Goal: Task Accomplishment & Management: Complete application form

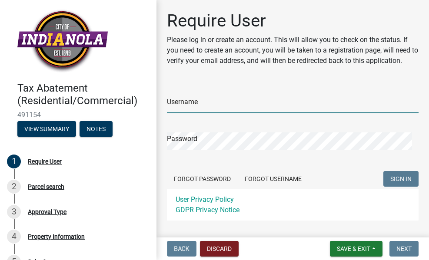
click at [224, 103] on input "Username" at bounding box center [293, 105] width 252 height 18
type input "[EMAIL_ADDRESS][DOMAIN_NAME]"
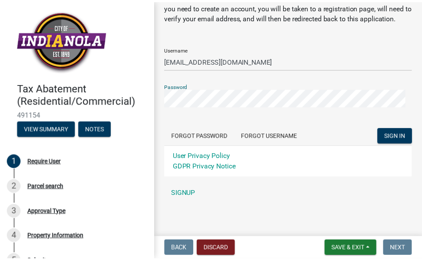
scroll to position [46, 0]
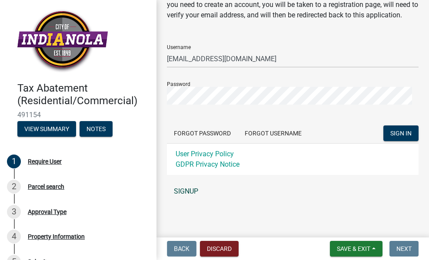
click at [182, 192] on link "SIGNUP" at bounding box center [293, 191] width 252 height 17
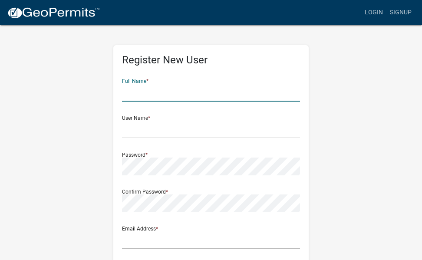
click at [176, 90] on input "text" at bounding box center [211, 93] width 178 height 18
type input "[PERSON_NAME]"
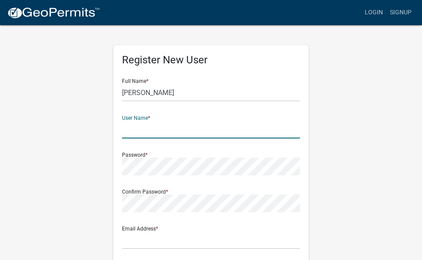
click at [172, 131] on input "text" at bounding box center [211, 130] width 178 height 18
type input "d"
click at [165, 128] on input "Dwhmdpc1!" at bounding box center [211, 130] width 178 height 18
type input "Dwhmdpc"
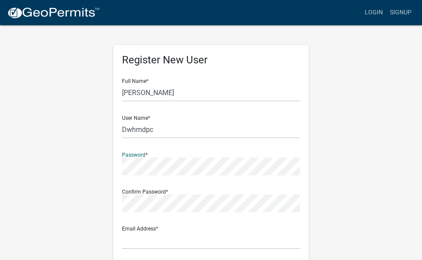
click at [97, 167] on div "Register New User Full Name * [PERSON_NAME] User Name * Dwhmdpc Password * Conf…" at bounding box center [211, 256] width 313 height 465
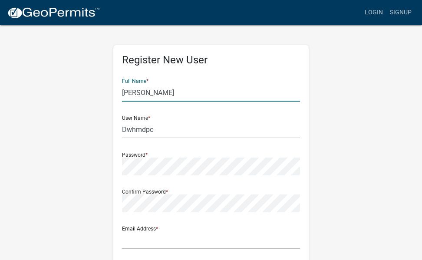
drag, startPoint x: 151, startPoint y: 93, endPoint x: 119, endPoint y: 87, distance: 32.0
click at [119, 87] on div "Register New User Full Name * [PERSON_NAME] User Name * Dwhmdpc Password * Conf…" at bounding box center [211, 252] width 196 height 415
click at [140, 93] on input "HochHome" at bounding box center [211, 93] width 178 height 18
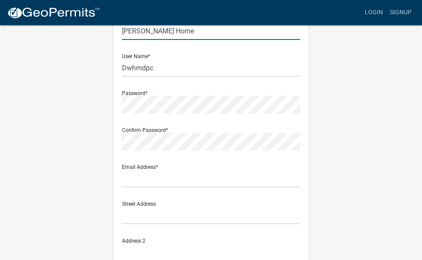
scroll to position [87, 0]
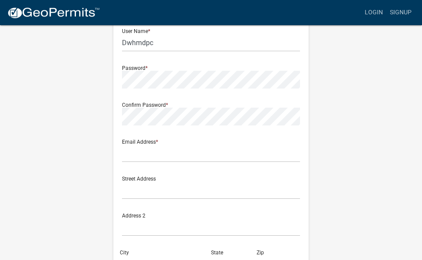
type input "[PERSON_NAME] Home"
click at [144, 156] on input "text" at bounding box center [211, 154] width 178 height 18
type input "[EMAIL_ADDRESS][DOMAIN_NAME]"
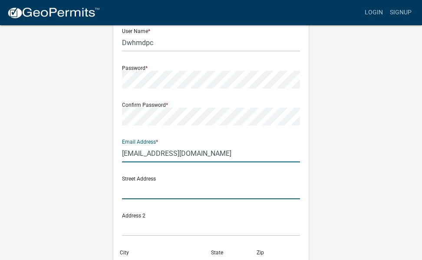
type input "[STREET_ADDRESS]"
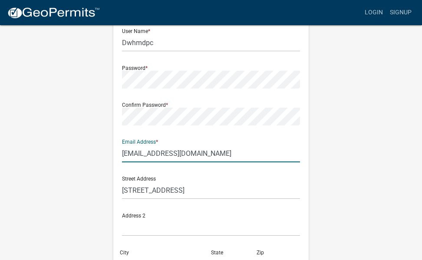
type input "[GEOGRAPHIC_DATA]"
type input "MO"
type input "63565"
type input "6412030438"
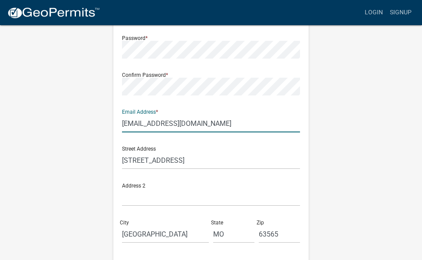
scroll to position [130, 0]
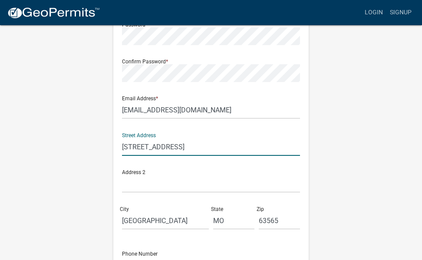
drag, startPoint x: 198, startPoint y: 146, endPoint x: 119, endPoint y: 149, distance: 78.7
click at [119, 149] on div "Register New User Full Name * [PERSON_NAME] Home User Name * Dwhmdpc Password *…" at bounding box center [211, 122] width 196 height 415
type input "[STREET_ADDRESS]"
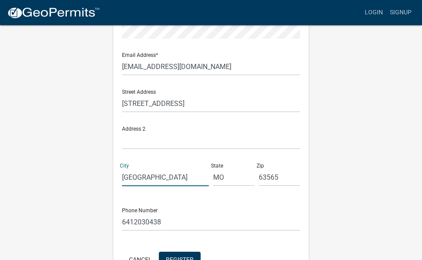
drag, startPoint x: 170, startPoint y: 179, endPoint x: 75, endPoint y: 172, distance: 95.4
click at [73, 175] on div "Register New User Full Name * [PERSON_NAME] Home User Name * Dwhmdpc Password *…" at bounding box center [211, 83] width 313 height 465
type input "Indianola"
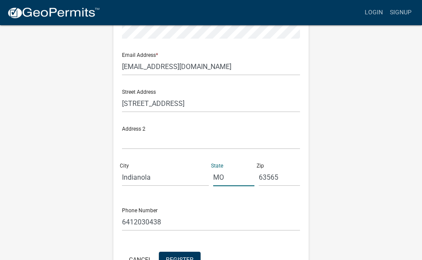
drag, startPoint x: 227, startPoint y: 179, endPoint x: 191, endPoint y: 173, distance: 36.5
click at [191, 173] on div "Street Address [STREET_ADDRESS][US_STATE]" at bounding box center [211, 138] width 182 height 111
type input "IA"
drag, startPoint x: 282, startPoint y: 176, endPoint x: 251, endPoint y: 179, distance: 31.4
click at [251, 179] on div "Street Address [STREET_ADDRESS][US_STATE]" at bounding box center [211, 138] width 182 height 111
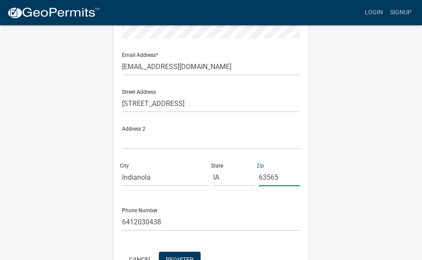
type input "50125"
click at [157, 222] on input "6412030438" at bounding box center [211, 222] width 178 height 18
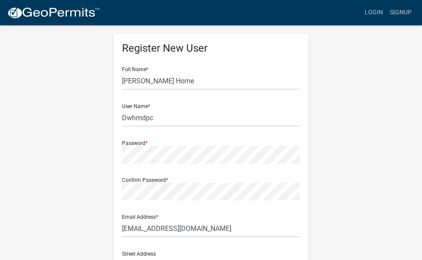
scroll to position [0, 0]
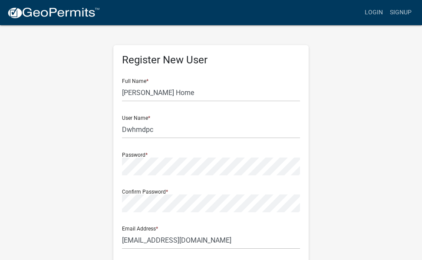
type input "6412030478"
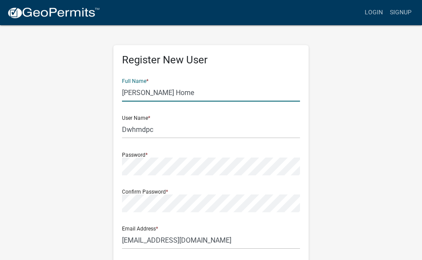
drag, startPoint x: 169, startPoint y: 94, endPoint x: 122, endPoint y: 95, distance: 46.9
click at [122, 95] on div "Register New User Full Name * [PERSON_NAME] Home User Name * Dwhmdpc Password *…" at bounding box center [211, 252] width 196 height 415
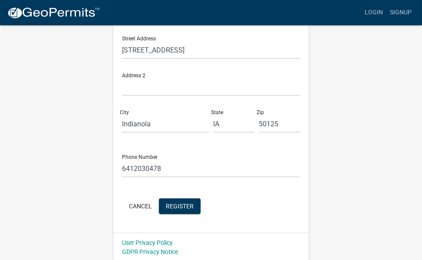
scroll to position [229, 0]
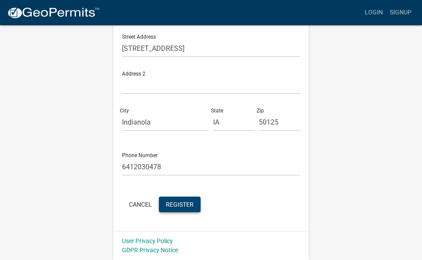
type input "[PERSON_NAME]"
click at [186, 203] on span "Register" at bounding box center [180, 204] width 28 height 7
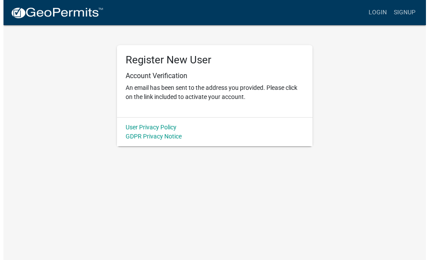
scroll to position [0, 0]
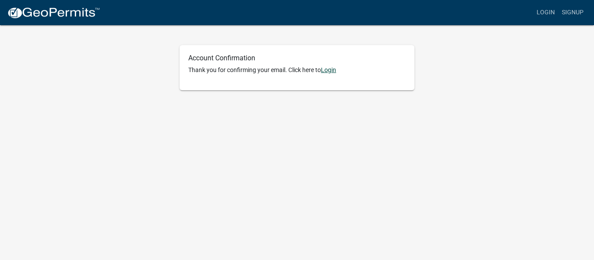
click at [328, 70] on link "Login" at bounding box center [328, 69] width 15 height 7
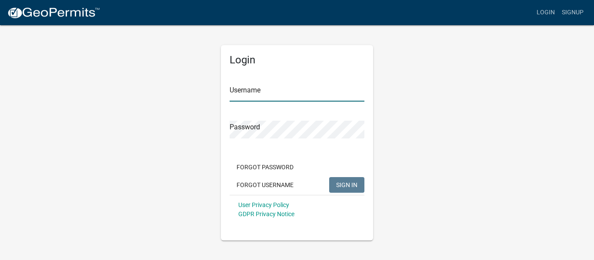
type input "Dwhmdpc"
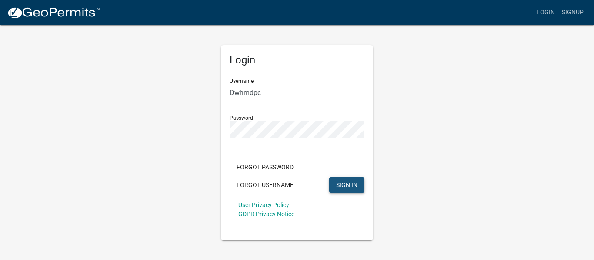
click at [340, 183] on span "SIGN IN" at bounding box center [346, 184] width 21 height 7
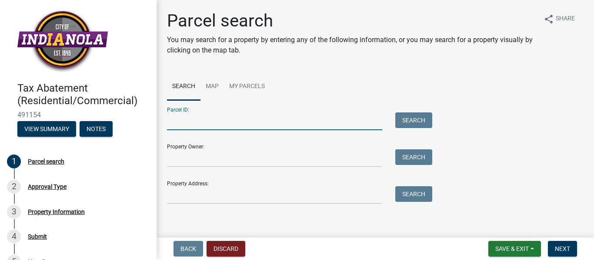
click at [207, 125] on input "Parcel ID:" at bounding box center [274, 122] width 215 height 18
type input "48607040050"
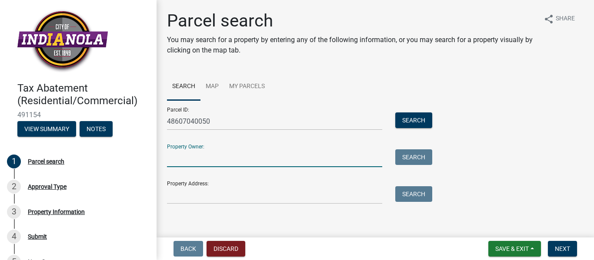
click at [209, 157] on input "Property Owner:" at bounding box center [274, 158] width 215 height 18
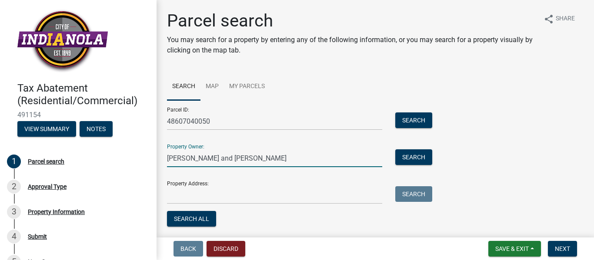
type input "Douglas and Martha Hoch"
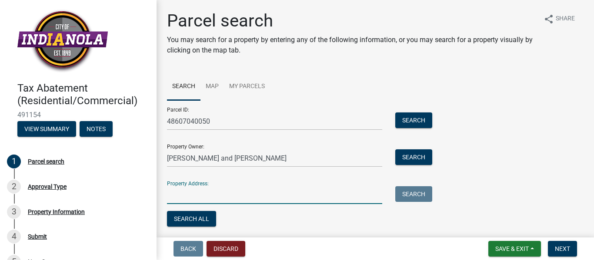
click at [196, 196] on input "Property Address:" at bounding box center [274, 195] width 215 height 18
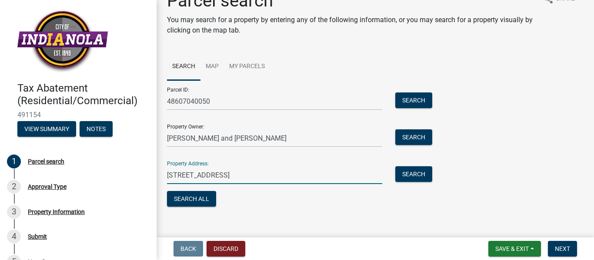
scroll to position [29, 0]
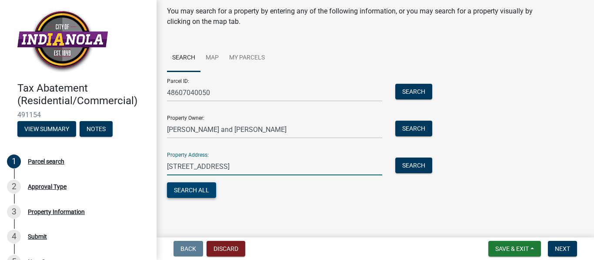
type input "[STREET_ADDRESS]"
click at [200, 188] on button "Search All" at bounding box center [191, 190] width 49 height 16
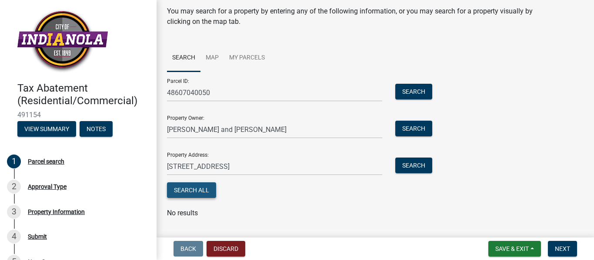
click at [199, 191] on button "Search All" at bounding box center [191, 190] width 49 height 16
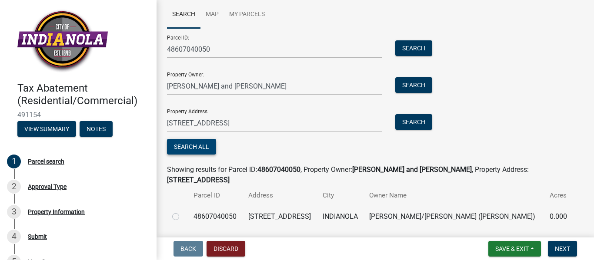
scroll to position [89, 0]
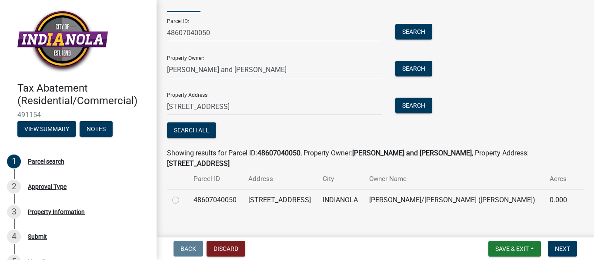
click at [182, 195] on label at bounding box center [182, 195] width 0 height 0
click at [182, 195] on input "radio" at bounding box center [185, 198] width 6 height 6
radio input "true"
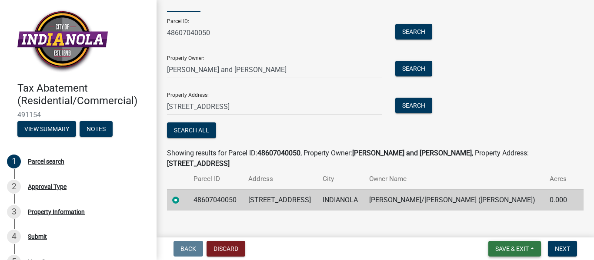
click at [510, 253] on button "Save & Exit" at bounding box center [514, 249] width 53 height 16
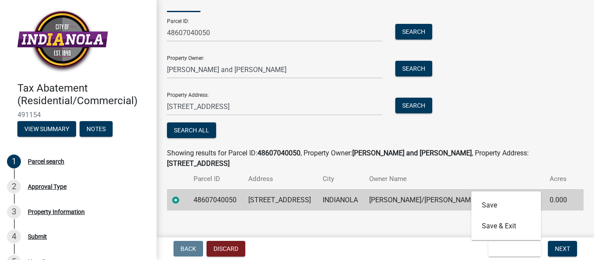
click at [437, 219] on main "Parcel search You may search for a property by entering any of the following in…" at bounding box center [374, 117] width 437 height 234
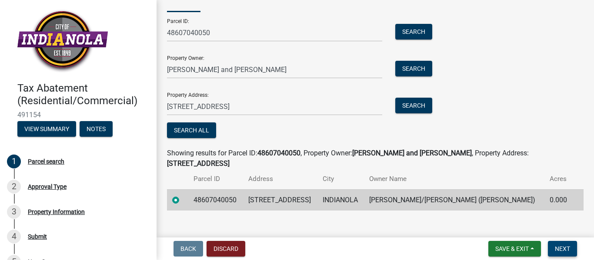
click at [561, 246] on span "Next" at bounding box center [561, 248] width 15 height 7
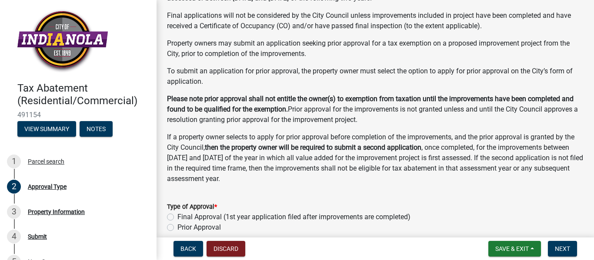
scroll to position [106, 0]
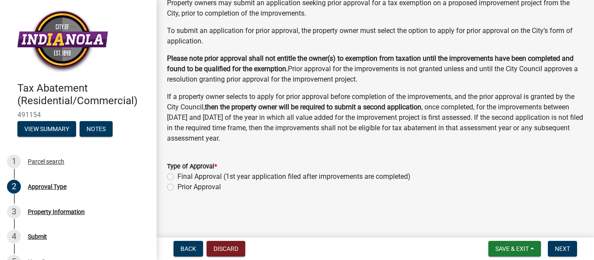
click at [177, 176] on label "Final Approval (1st year application filed after improvements are completed)" at bounding box center [293, 177] width 233 height 10
click at [177, 176] on input "Final Approval (1st year application filed after improvements are completed)" at bounding box center [180, 175] width 6 height 6
radio input "true"
click at [563, 250] on span "Next" at bounding box center [561, 248] width 15 height 7
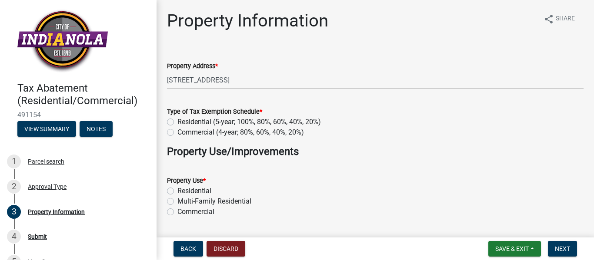
click at [177, 122] on label "Residential (5-year; 100%, 80%, 60%, 40%, 20%)" at bounding box center [248, 122] width 143 height 10
click at [177, 122] on input "Residential (5-year; 100%, 80%, 60%, 40%, 20%)" at bounding box center [180, 120] width 6 height 6
radio input "true"
click at [177, 191] on label "Residential" at bounding box center [194, 191] width 34 height 10
click at [177, 191] on input "Residential" at bounding box center [180, 189] width 6 height 6
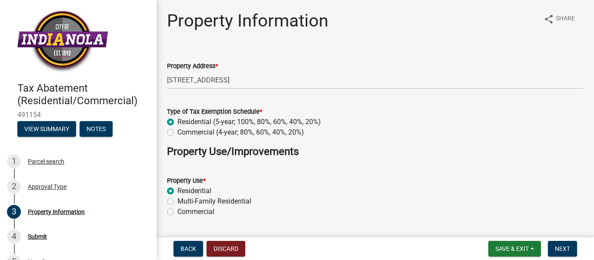
radio input "true"
click at [564, 249] on span "Next" at bounding box center [561, 248] width 15 height 7
click at [564, 252] on span "Next" at bounding box center [561, 248] width 15 height 7
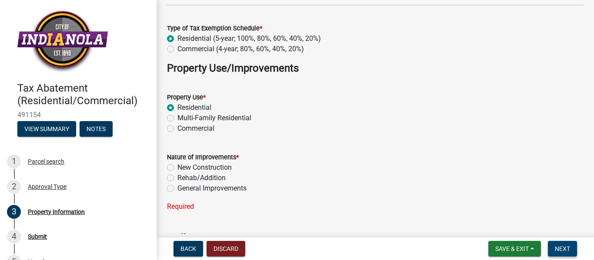
scroll to position [87, 0]
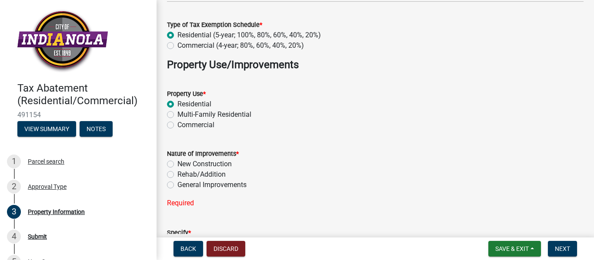
click at [177, 166] on label "New Construction" at bounding box center [204, 164] width 54 height 10
click at [177, 165] on input "New Construction" at bounding box center [180, 162] width 6 height 6
radio input "true"
click at [566, 247] on span "Next" at bounding box center [561, 248] width 15 height 7
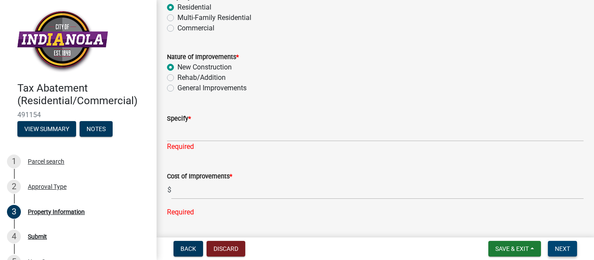
scroll to position [217, 0]
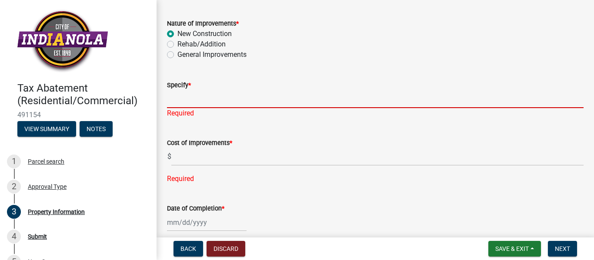
click at [178, 102] on input "Specify *" at bounding box center [375, 99] width 416 height 18
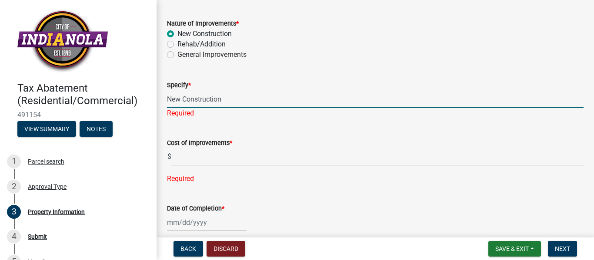
type input "New Construction"
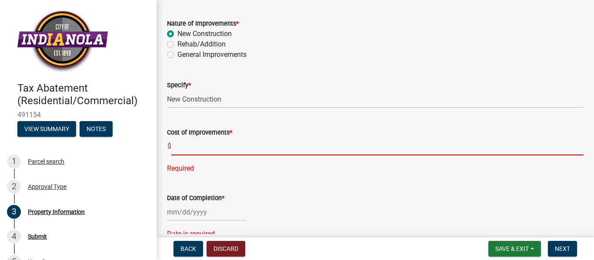
click at [186, 156] on div "Cost of Improvements * $ Required" at bounding box center [375, 144] width 416 height 59
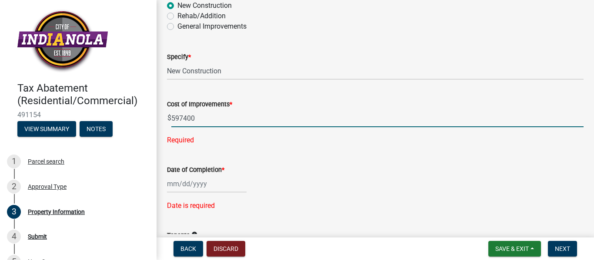
scroll to position [261, 0]
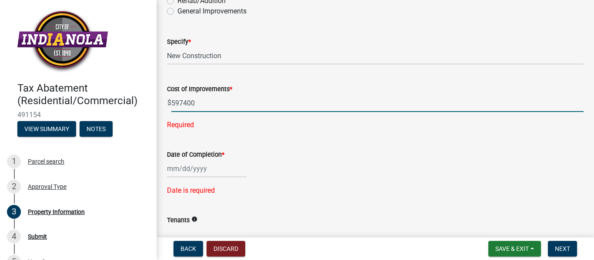
type input "597400"
select select "10"
select select "2025"
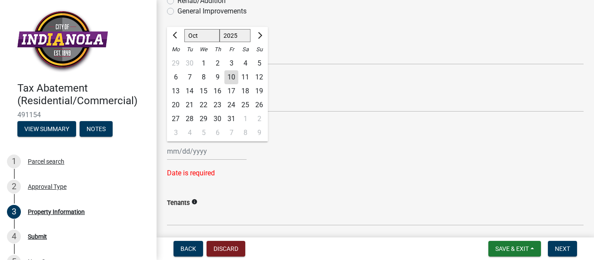
drag, startPoint x: 208, startPoint y: 169, endPoint x: 163, endPoint y: 169, distance: 45.2
click at [163, 169] on div "Date of Completion * Jan Feb Mar Apr May Jun Jul Aug Sep Oct Nov Dec 1525 1526 …" at bounding box center [374, 149] width 429 height 59
click at [190, 61] on div "30" at bounding box center [189, 63] width 14 height 14
type input "09/30/2025"
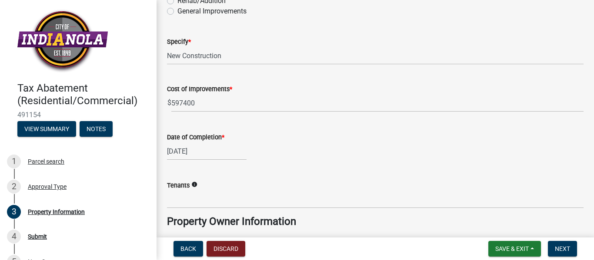
select select "9"
select select "2025"
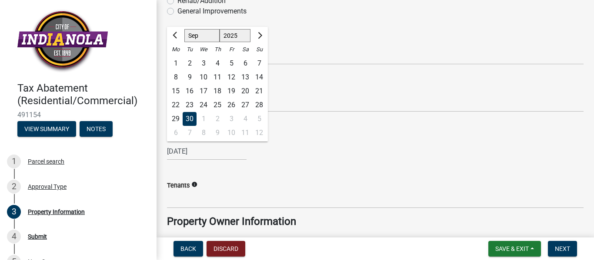
drag, startPoint x: 204, startPoint y: 151, endPoint x: 164, endPoint y: 149, distance: 40.5
click at [164, 149] on div "Date of Completion * 09/30/2025 Jan Feb Mar Apr May Jun Jul Aug Sep Oct Nov Dec…" at bounding box center [374, 140] width 429 height 40
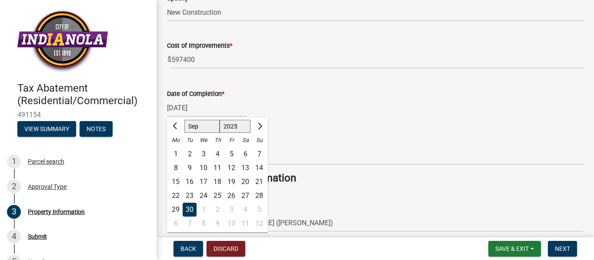
scroll to position [348, 0]
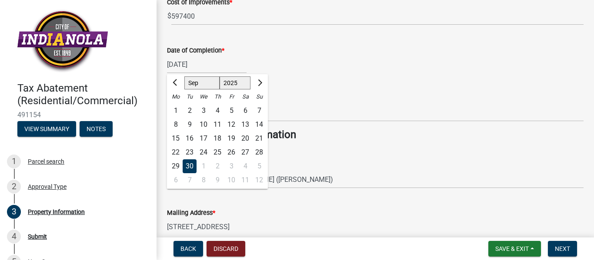
click at [203, 166] on div "1" at bounding box center [203, 166] width 14 height 14
type input "10/01/2025"
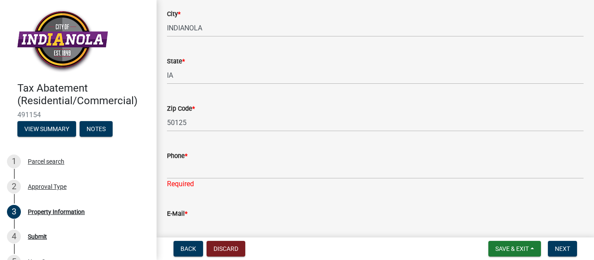
scroll to position [608, 0]
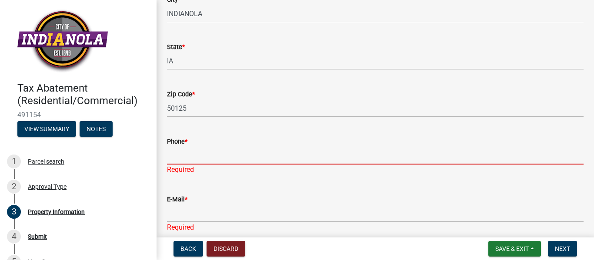
click at [189, 156] on input "Phone *" at bounding box center [375, 156] width 416 height 18
type input "6412030478"
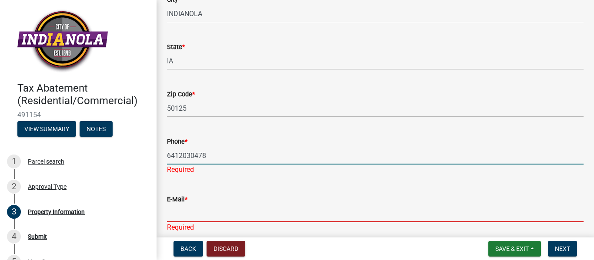
type input "[EMAIL_ADDRESS][DOMAIN_NAME]"
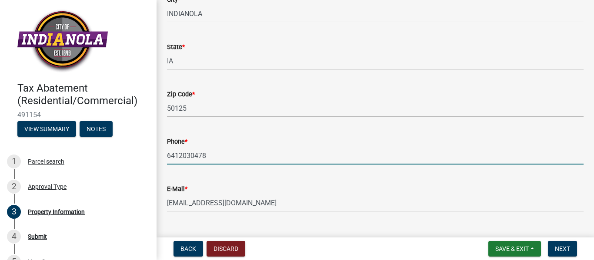
scroll to position [627, 0]
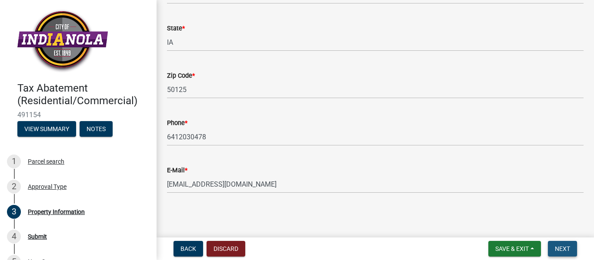
click at [563, 246] on span "Next" at bounding box center [561, 248] width 15 height 7
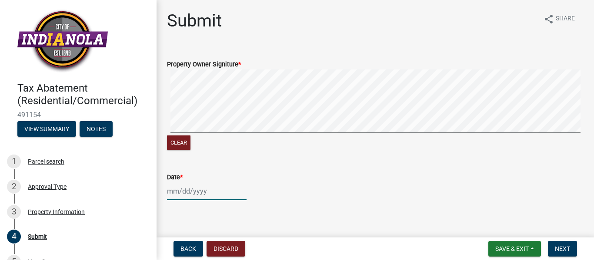
click at [205, 191] on div at bounding box center [207, 191] width 80 height 18
select select "10"
select select "2025"
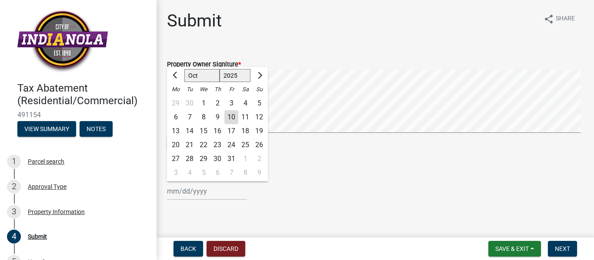
drag, startPoint x: 205, startPoint y: 191, endPoint x: 172, endPoint y: 191, distance: 32.6
click at [172, 191] on div "Jan Feb Mar Apr May Jun Jul Aug Sep Oct Nov Dec 1525 1526 1527 1528 1529 1530 1…" at bounding box center [207, 191] width 80 height 18
click at [232, 117] on div "10" at bounding box center [231, 117] width 14 height 14
type input "10/10/2025"
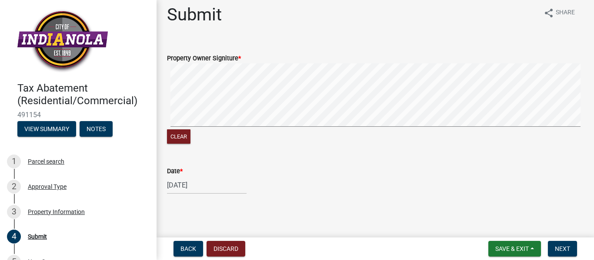
scroll to position [8, 0]
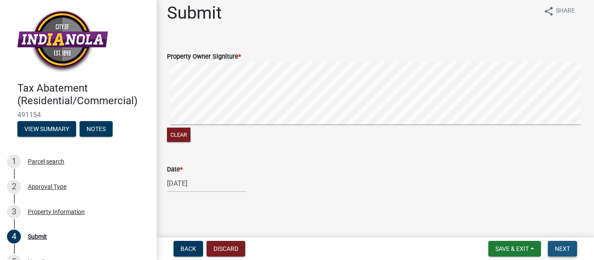
click at [561, 248] on span "Next" at bounding box center [561, 248] width 15 height 7
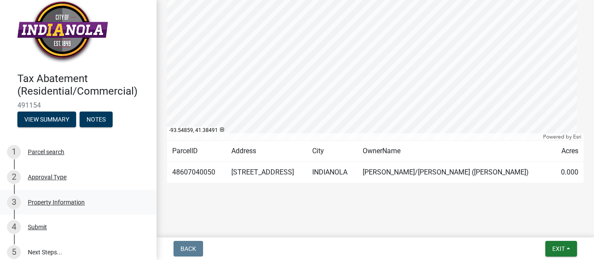
scroll to position [18, 0]
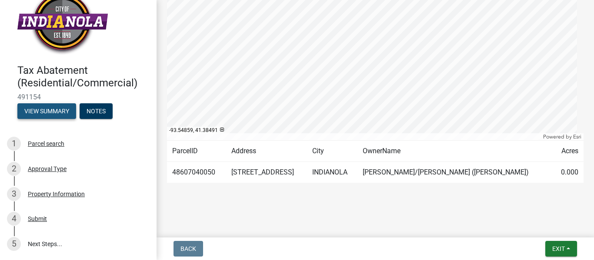
click at [49, 116] on button "View Summary" at bounding box center [46, 111] width 59 height 16
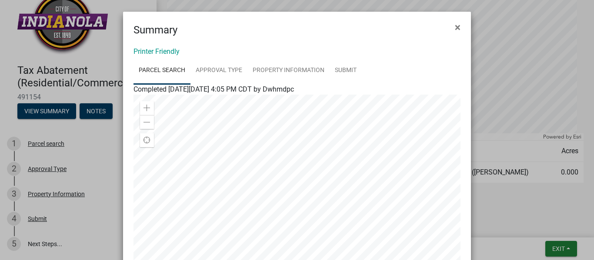
scroll to position [0, 0]
click at [451, 26] on button "×" at bounding box center [458, 28] width 20 height 24
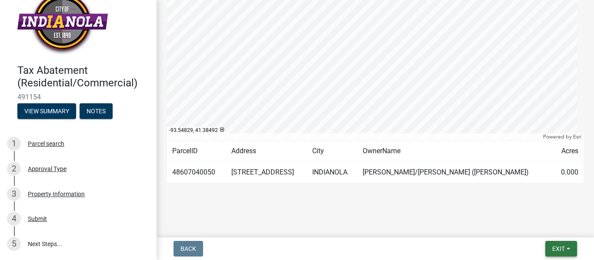
click at [563, 250] on span "Exit" at bounding box center [558, 248] width 13 height 7
click at [546, 226] on button "Save & Exit" at bounding box center [542, 226] width 70 height 21
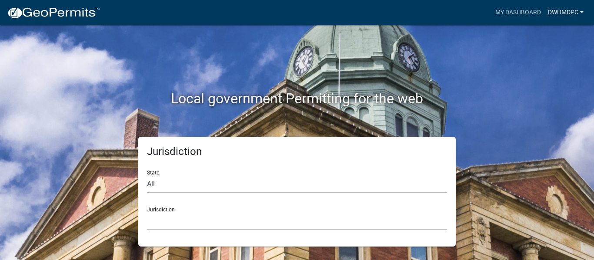
click at [551, 10] on link "Dwhmdpc" at bounding box center [565, 12] width 43 height 17
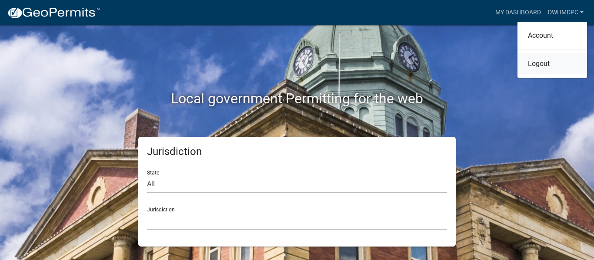
click at [539, 63] on link "Logout" at bounding box center [552, 63] width 70 height 21
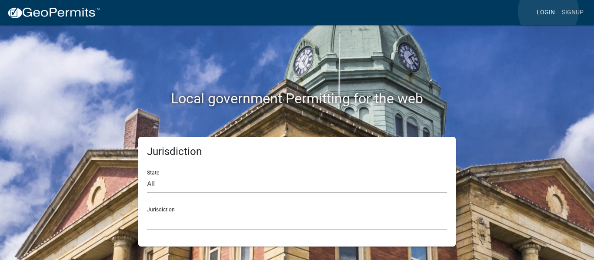
click at [548, 11] on link "Login" at bounding box center [545, 12] width 25 height 17
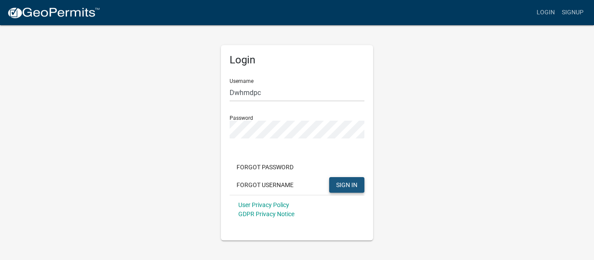
click at [351, 186] on span "SIGN IN" at bounding box center [346, 184] width 21 height 7
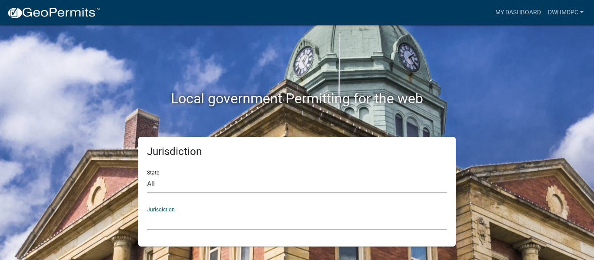
click at [164, 222] on select "Custer County, Colorado Carroll County, Georgia Cook County, Georgia Crawford C…" at bounding box center [297, 221] width 300 height 18
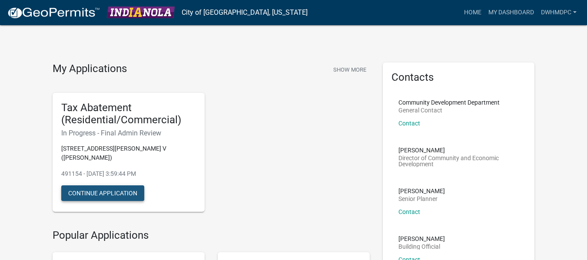
click at [117, 195] on button "Continue Application" at bounding box center [102, 194] width 83 height 16
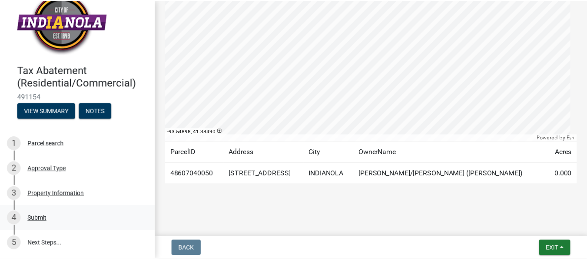
scroll to position [181, 0]
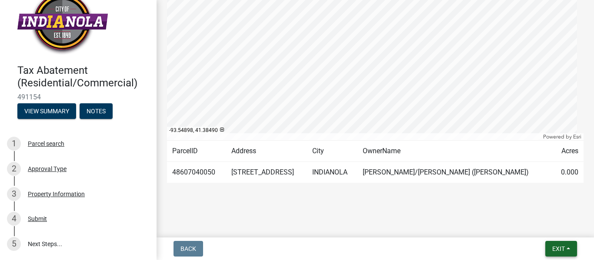
click at [558, 247] on span "Exit" at bounding box center [558, 248] width 13 height 7
click at [549, 227] on button "Save & Exit" at bounding box center [542, 226] width 70 height 21
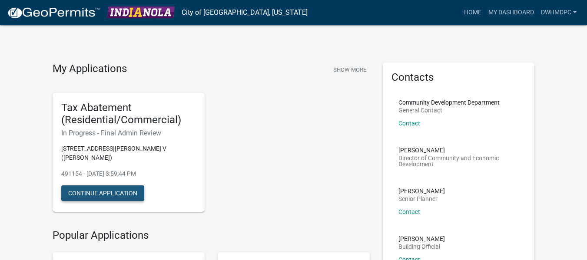
click at [103, 195] on button "Continue Application" at bounding box center [102, 194] width 83 height 16
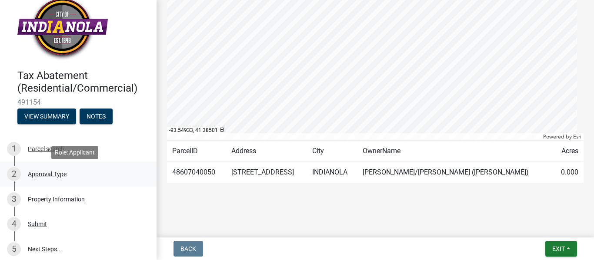
scroll to position [18, 0]
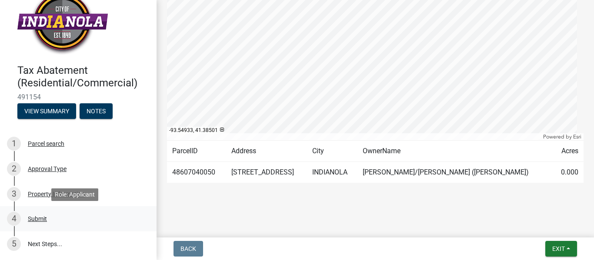
click at [39, 217] on div "Submit" at bounding box center [37, 219] width 19 height 6
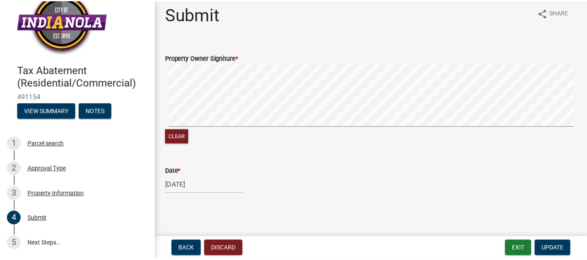
scroll to position [8, 0]
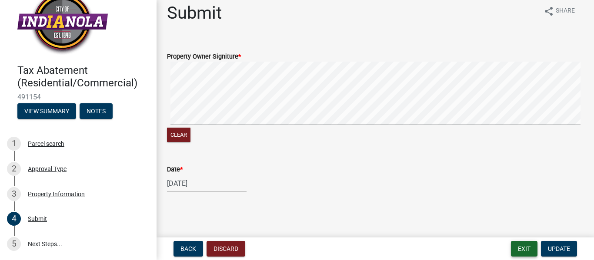
click at [526, 252] on button "Exit" at bounding box center [524, 249] width 27 height 16
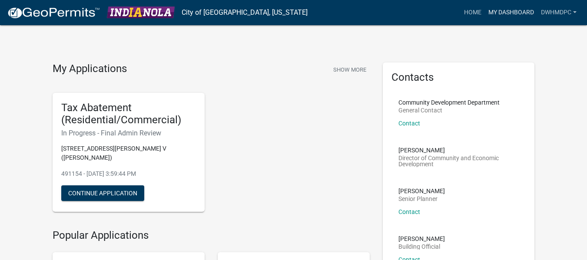
click at [520, 10] on link "My Dashboard" at bounding box center [511, 12] width 53 height 17
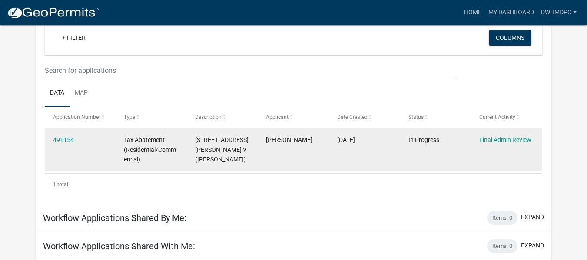
scroll to position [72, 0]
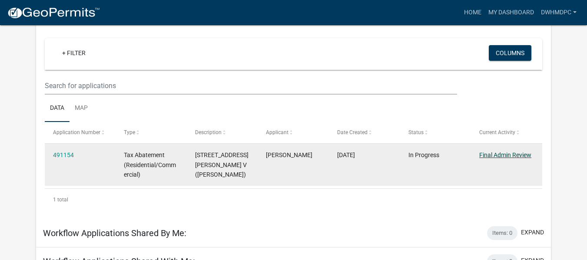
click at [508, 155] on link "Final Admin Review" at bounding box center [505, 155] width 52 height 7
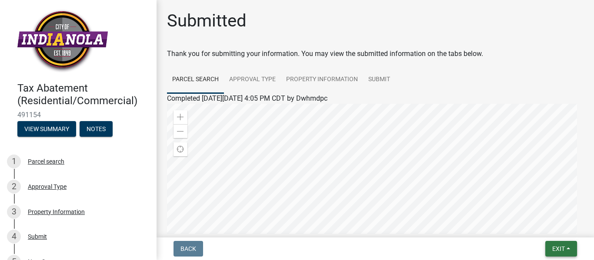
click at [567, 254] on button "Exit" at bounding box center [561, 249] width 32 height 16
click at [535, 222] on button "Save & Exit" at bounding box center [542, 226] width 70 height 21
